Goal: Complete application form

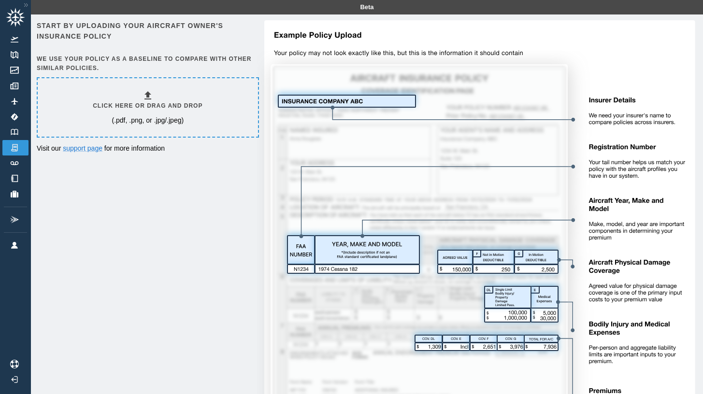
click at [142, 98] on div "Click here or drag and drop (.pdf, .png, or .jpg/.jpeg)" at bounding box center [148, 107] width 110 height 35
click at [167, 120] on p "(.pdf, .png, or .jpg/.jpeg)" at bounding box center [148, 120] width 72 height 10
click at [180, 124] on p "(.pdf, .png, or .jpg/.jpeg)" at bounding box center [148, 120] width 72 height 10
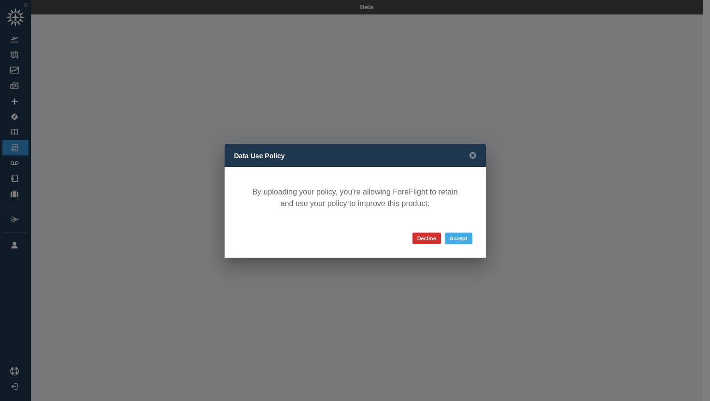
click at [451, 237] on button "Accept" at bounding box center [459, 239] width 28 height 12
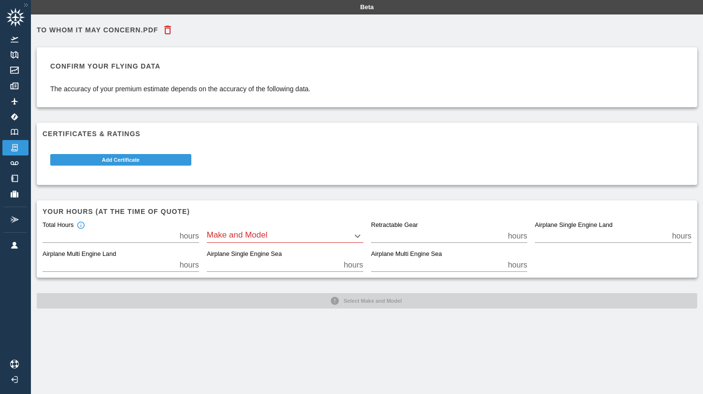
click at [278, 234] on body "Beta To Whom It May Concern.pdf Confirm your flying data The accuracy of your p…" at bounding box center [351, 197] width 703 height 394
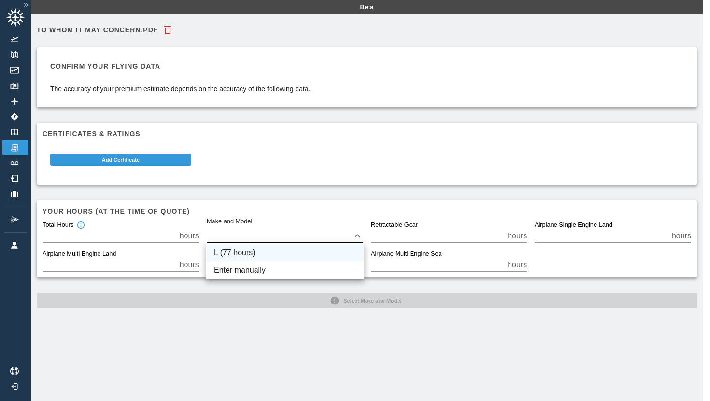
click at [261, 250] on li "L (77 hours)" at bounding box center [284, 252] width 157 height 17
type input "*"
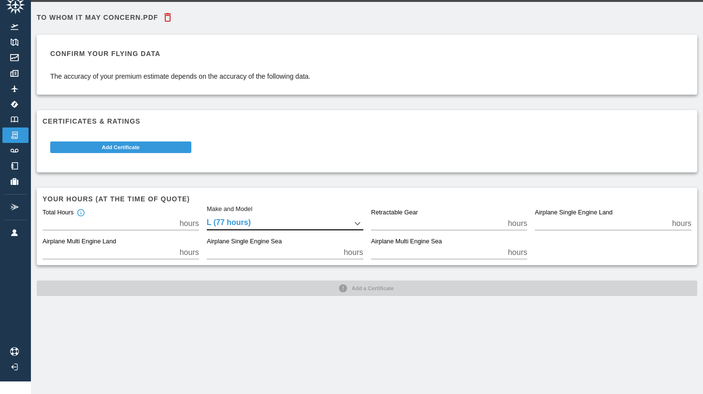
scroll to position [13, 0]
click at [294, 247] on input "*" at bounding box center [273, 253] width 133 height 14
click at [611, 250] on div "Total Hours ** hours Make and Model L (77 hours) * Retractable Gear * hours Air…" at bounding box center [363, 230] width 656 height 58
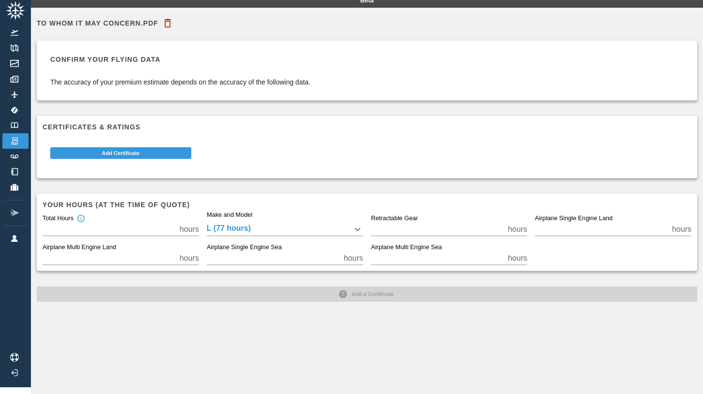
scroll to position [22, 0]
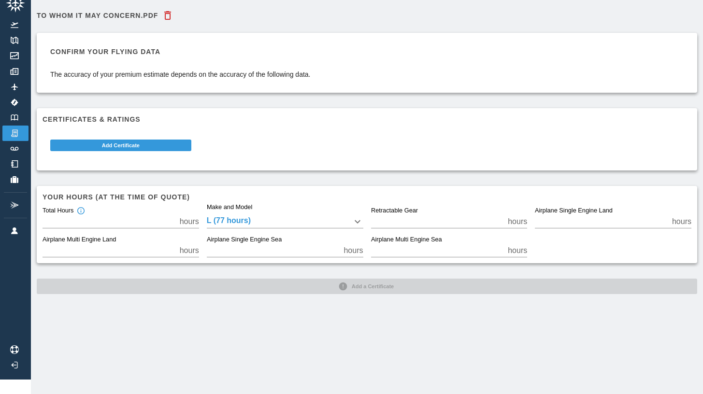
click at [363, 281] on div "To Whom It May Concern.pdf Confirm your flying data The accuracy of your premiu…" at bounding box center [367, 150] width 660 height 288
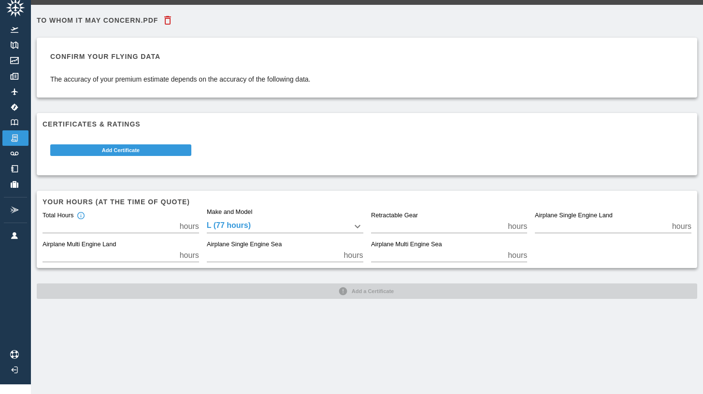
scroll to position [0, 0]
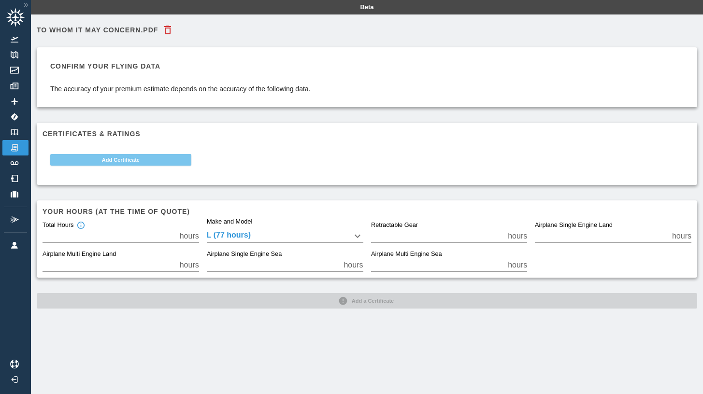
click at [128, 160] on button "Add Certificate" at bounding box center [120, 160] width 141 height 12
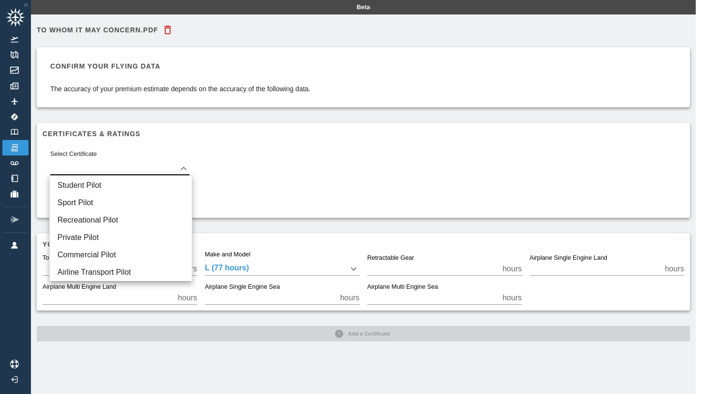
click at [123, 165] on body "Beta To Whom It May Concern.pdf Confirm your flying data The accuracy of your p…" at bounding box center [351, 197] width 703 height 394
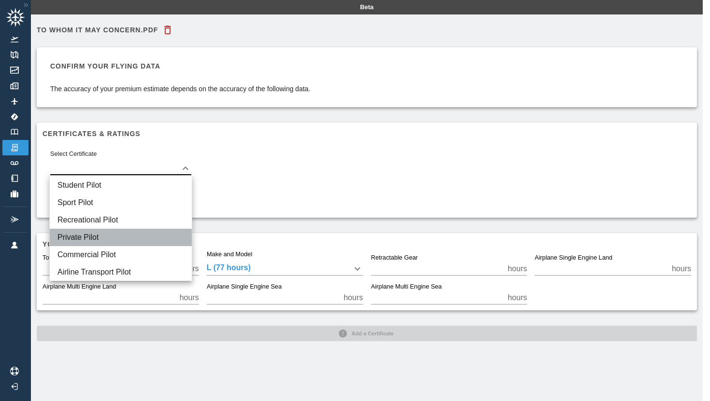
click at [119, 233] on li "Private Pilot" at bounding box center [121, 237] width 142 height 17
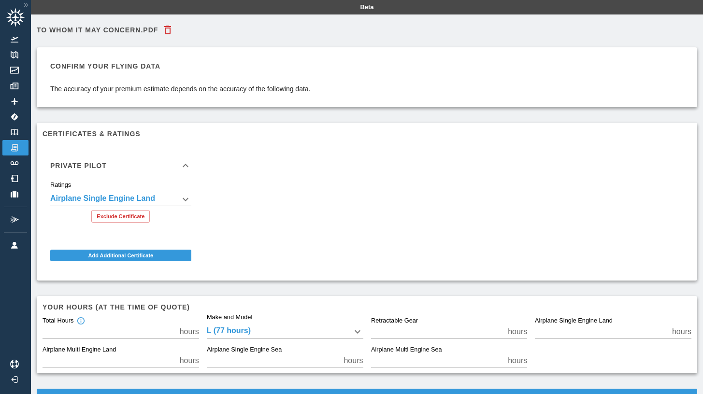
click at [285, 247] on div "**********" at bounding box center [363, 206] width 656 height 138
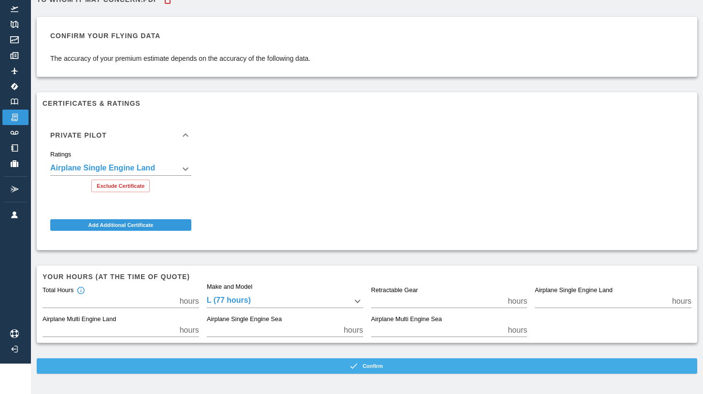
click at [367, 364] on button "Confirm" at bounding box center [367, 365] width 660 height 15
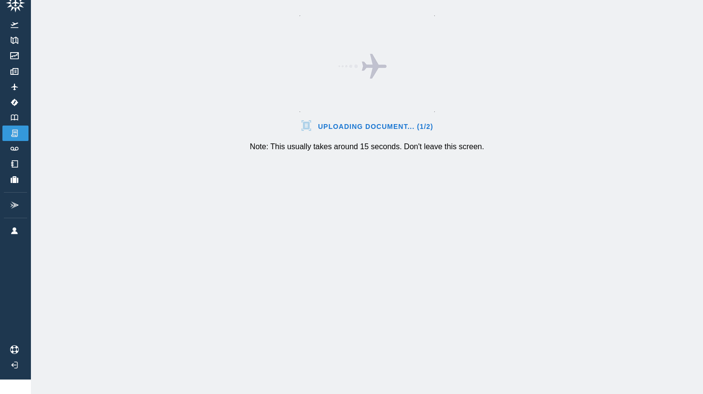
scroll to position [22, 0]
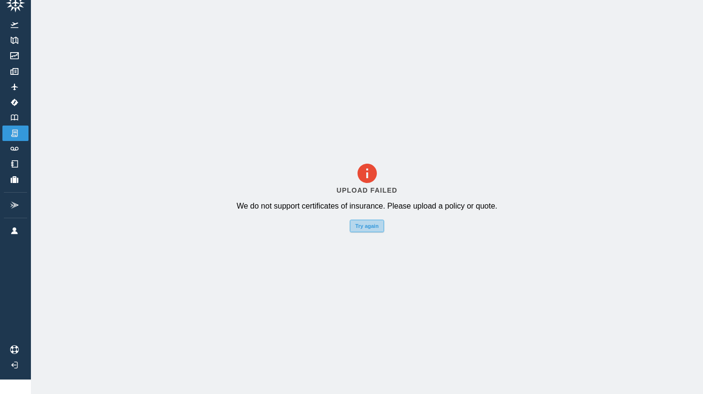
click at [375, 226] on button "Try again" at bounding box center [367, 226] width 34 height 13
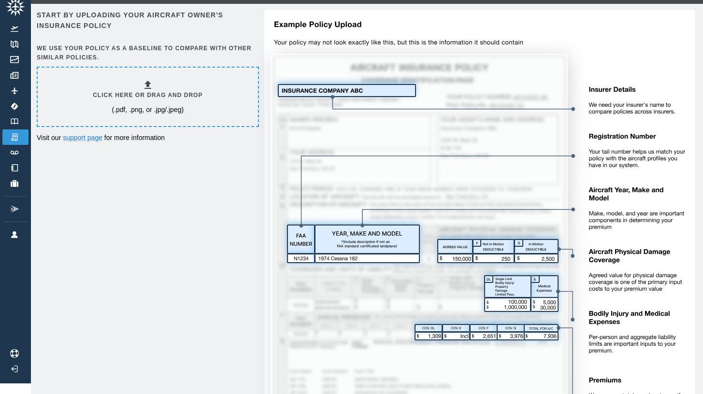
scroll to position [0, 0]
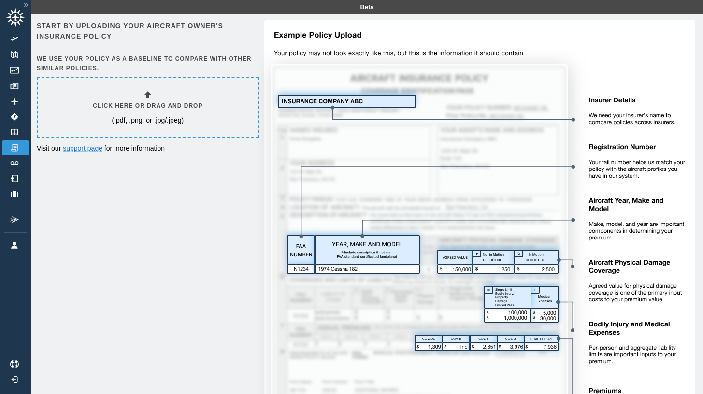
click at [435, 208] on img at bounding box center [476, 245] width 438 height 451
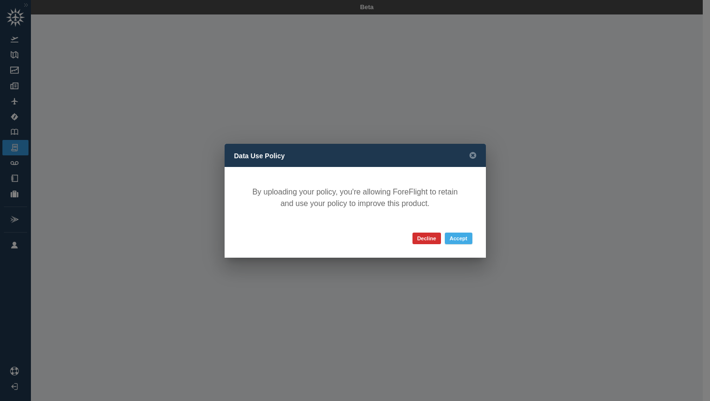
click at [445, 238] on button "Accept" at bounding box center [459, 239] width 28 height 12
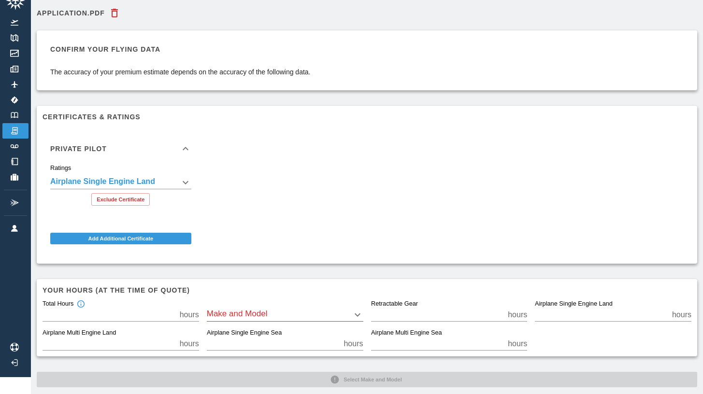
scroll to position [30, 0]
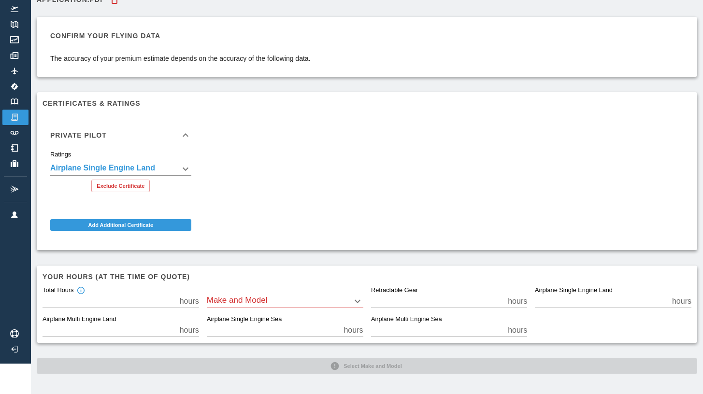
click at [288, 300] on body "**********" at bounding box center [351, 167] width 703 height 394
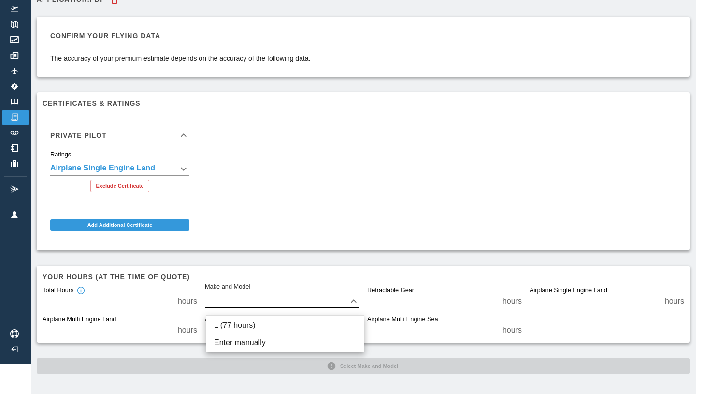
scroll to position [23, 0]
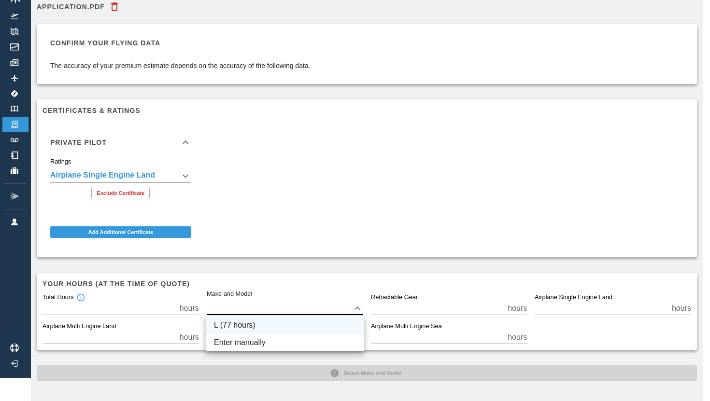
click at [263, 327] on li "L (77 hours)" at bounding box center [284, 325] width 157 height 17
type input "*"
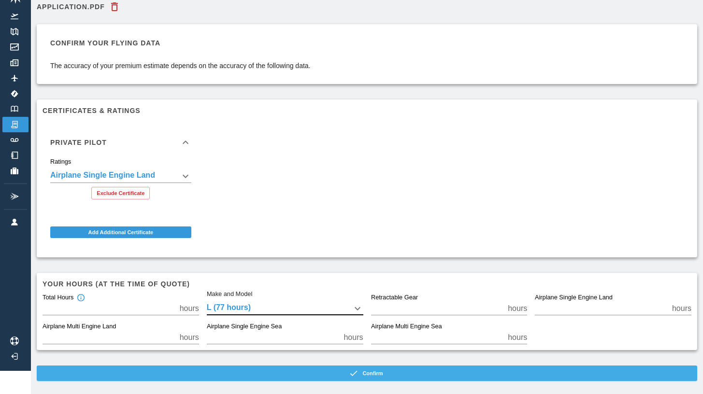
click at [401, 381] on button "Confirm" at bounding box center [367, 373] width 660 height 15
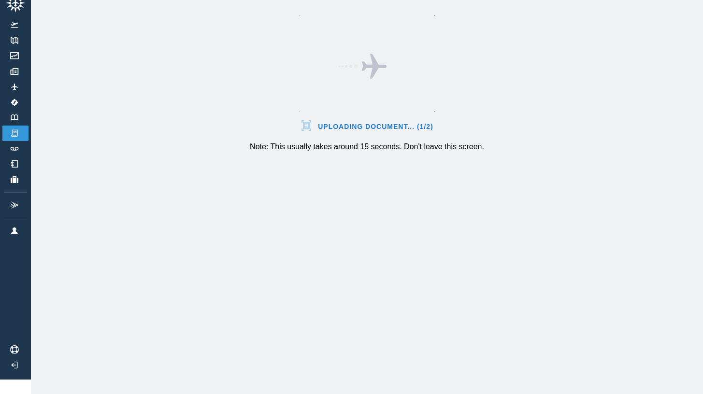
scroll to position [22, 0]
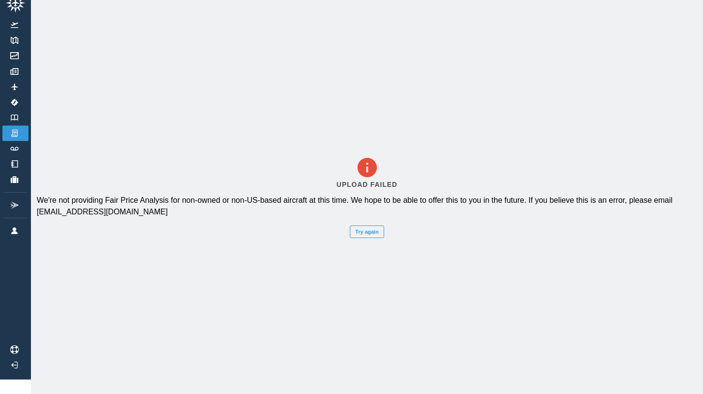
click at [383, 235] on div "Upload Failed We're not providing Fair Price Analysis for non-owned or non-US-b…" at bounding box center [367, 197] width 672 height 394
click at [382, 233] on button "Try again" at bounding box center [367, 232] width 34 height 13
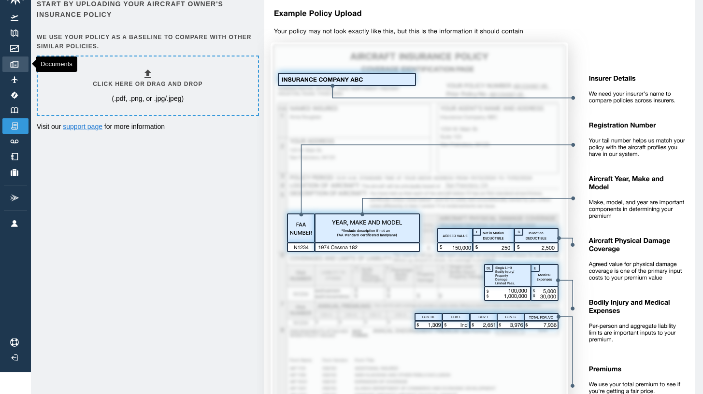
click at [25, 63] on link "Documents" at bounding box center [15, 63] width 26 height 15
